Goal: Information Seeking & Learning: Learn about a topic

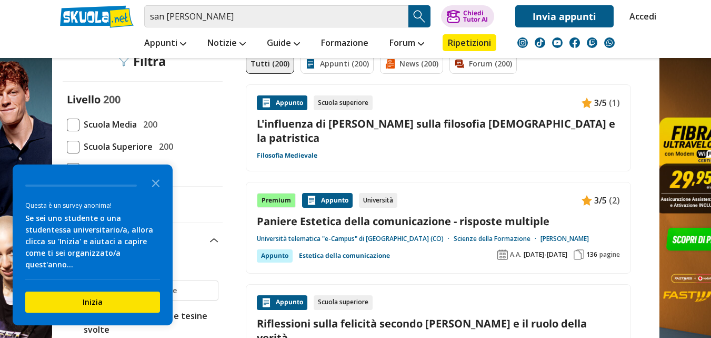
scroll to position [105, 0]
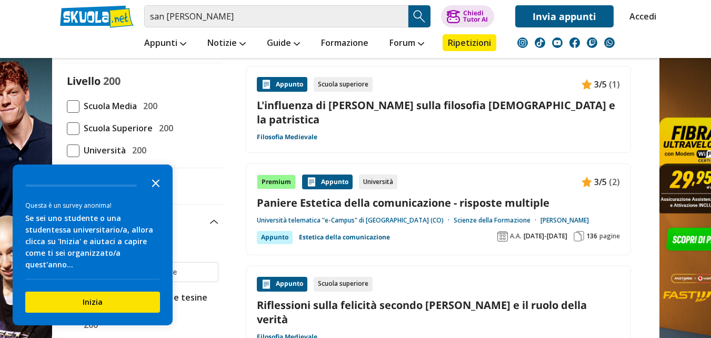
click at [159, 193] on icon "Close the survey" at bounding box center [155, 182] width 21 height 21
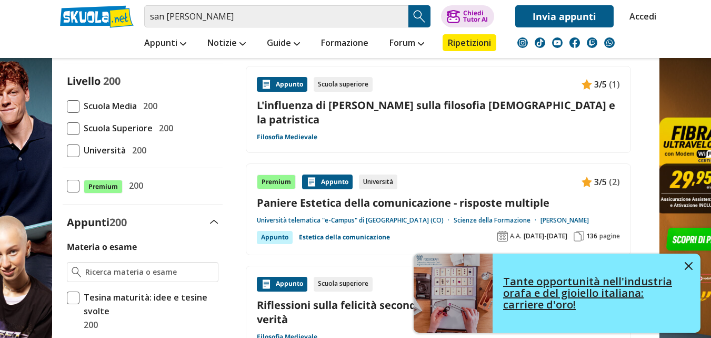
click at [692, 267] on img at bounding box center [689, 266] width 8 height 8
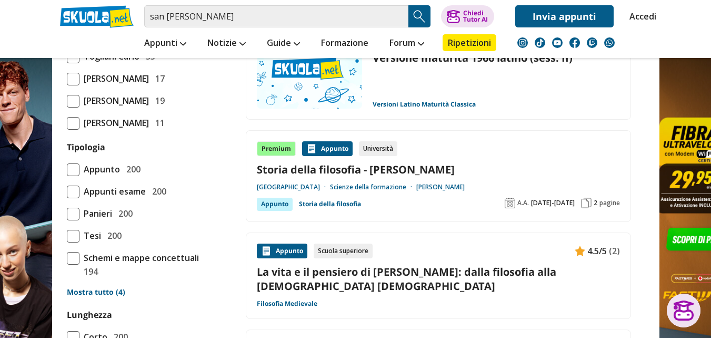
scroll to position [842, 0]
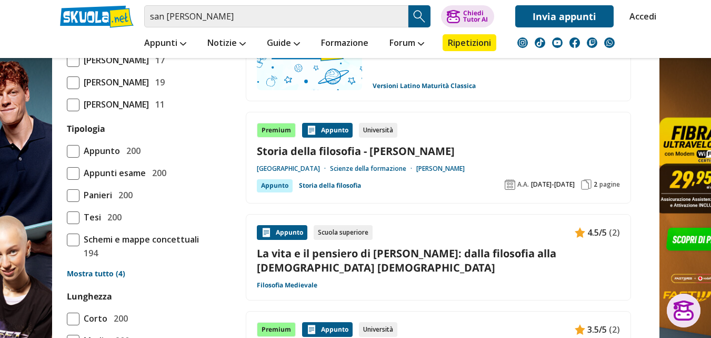
click at [287, 225] on div "Appunto" at bounding box center [282, 232] width 51 height 15
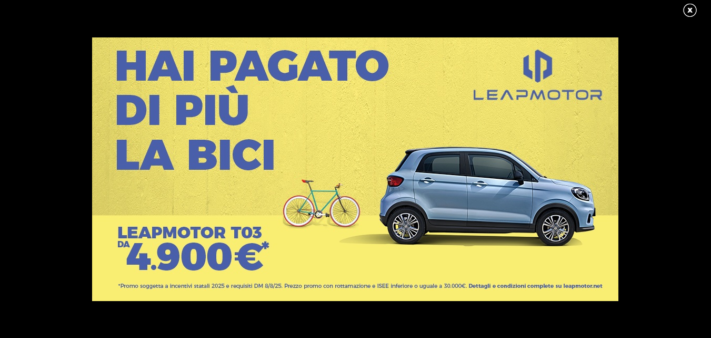
click at [689, 11] on link at bounding box center [695, 11] width 26 height 16
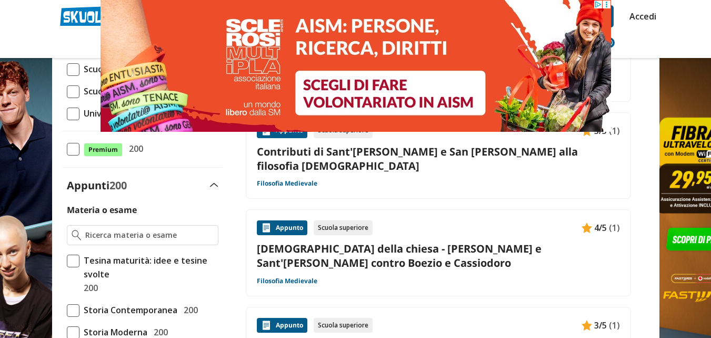
scroll to position [211, 0]
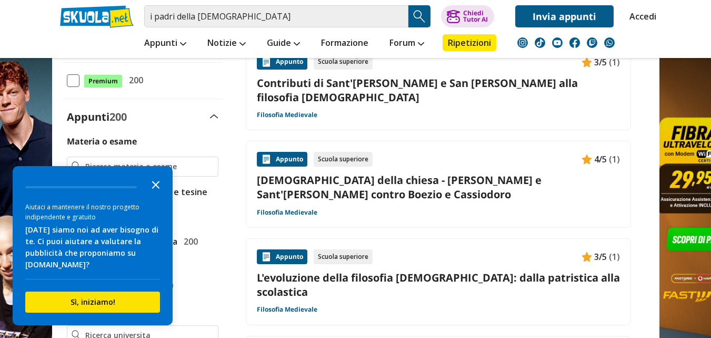
click at [156, 185] on polygon "Close the survey" at bounding box center [156, 185] width 8 height 8
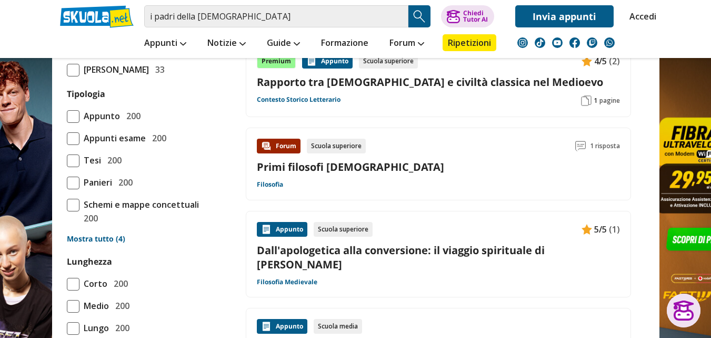
scroll to position [842, 0]
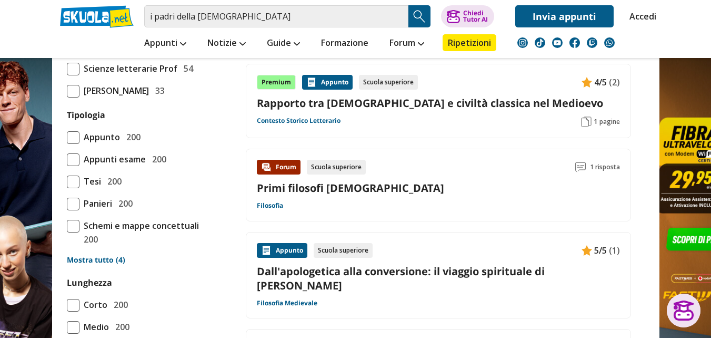
click at [287, 243] on div "Appunto" at bounding box center [282, 250] width 51 height 15
